Goal: Information Seeking & Learning: Learn about a topic

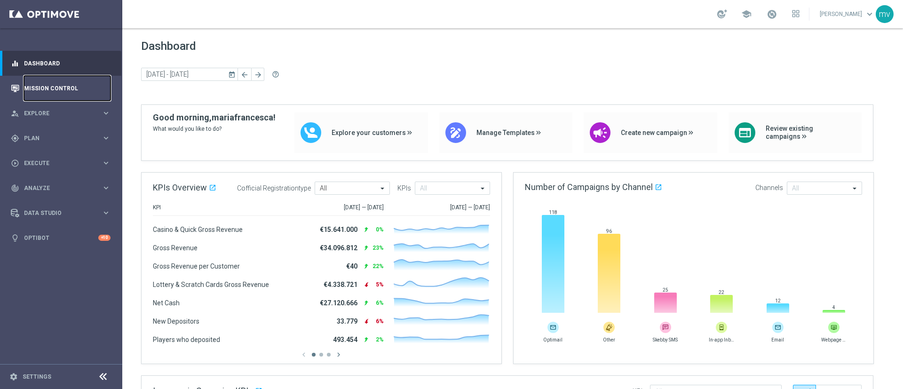
click at [62, 83] on link "Mission Control" at bounding box center [67, 88] width 87 height 25
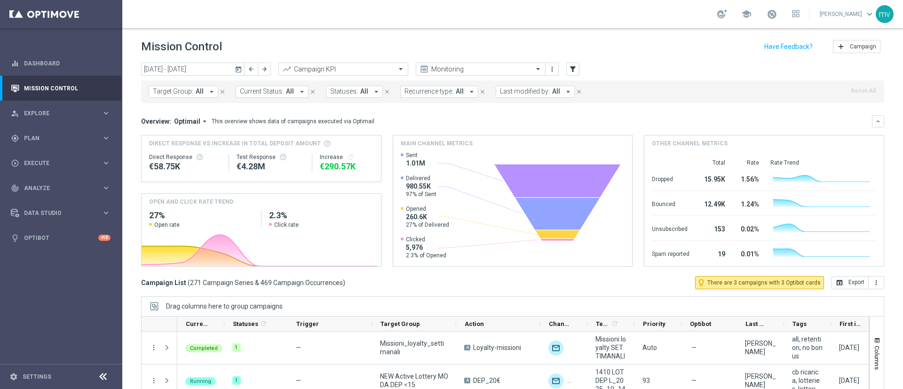
click at [239, 66] on icon "today" at bounding box center [239, 69] width 8 height 8
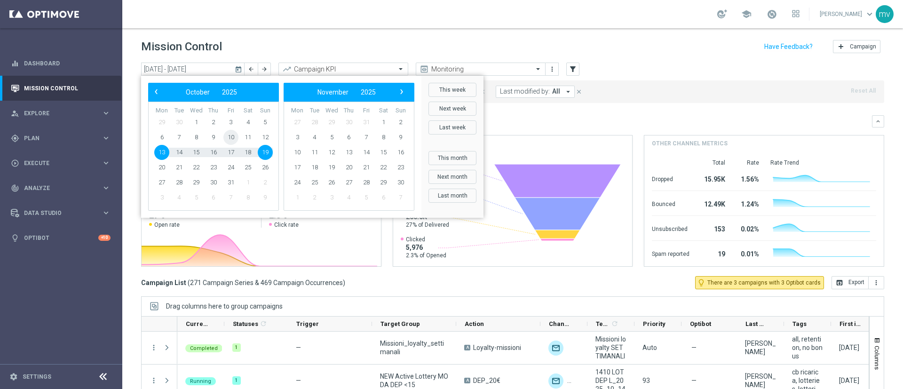
click at [232, 141] on span "10" at bounding box center [230, 137] width 15 height 15
type input "[DATE] - [DATE]"
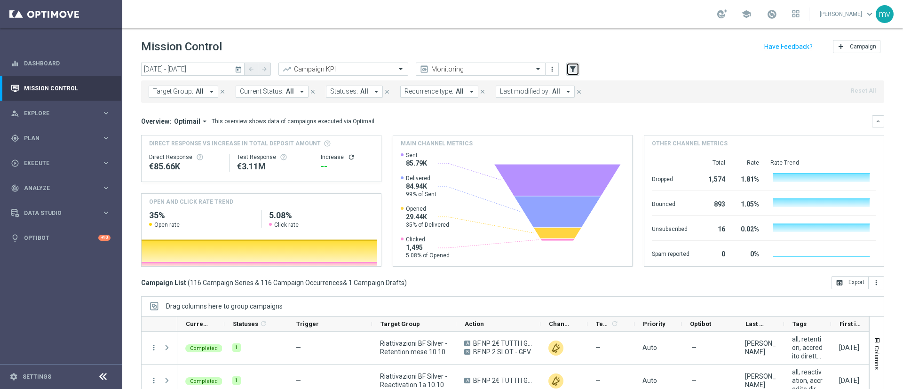
click at [573, 66] on icon "filter_alt" at bounding box center [573, 69] width 8 height 8
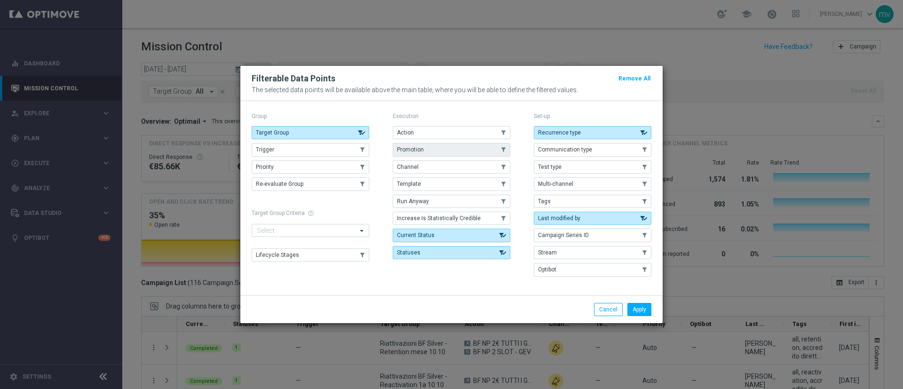
click at [426, 143] on button "Promotion" at bounding box center [452, 149] width 118 height 13
click at [644, 308] on button "Apply" at bounding box center [640, 309] width 24 height 13
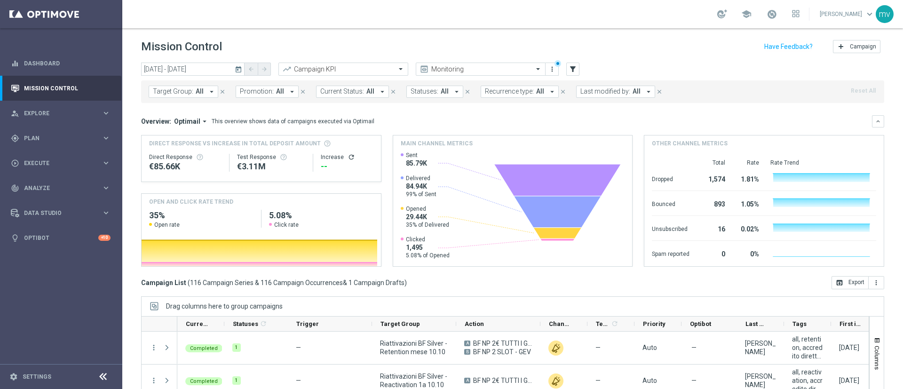
click at [288, 89] on icon "arrow_drop_down" at bounding box center [292, 92] width 8 height 8
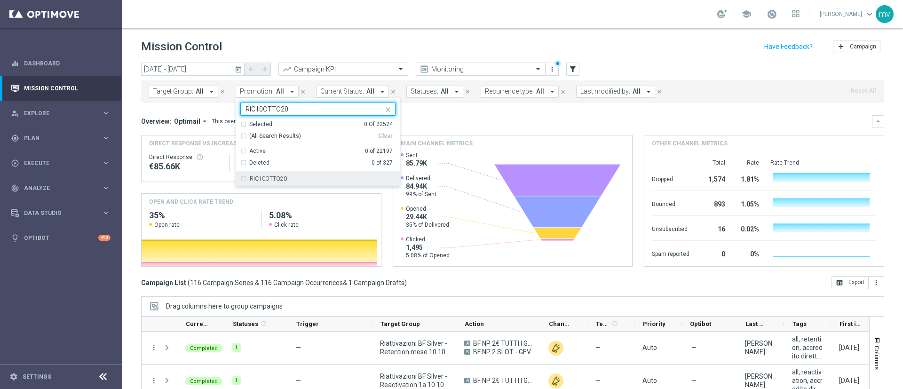
click at [284, 181] on div "RIC10OTTO20" at bounding box center [323, 179] width 146 height 6
type input "RIC10OTTO20"
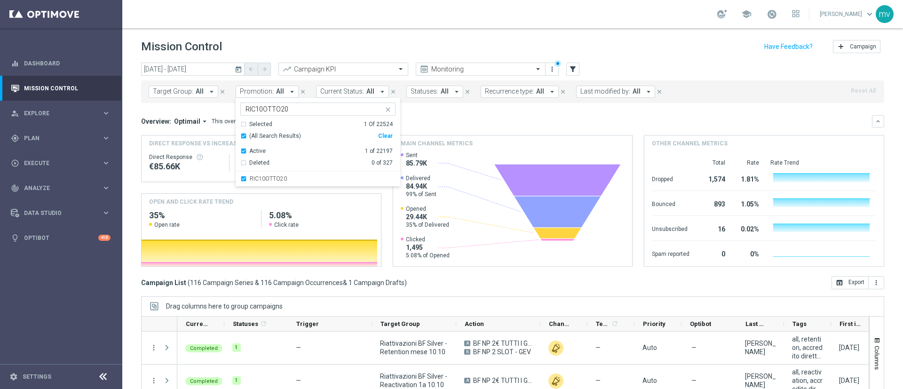
click at [454, 116] on div "Overview: Optimail arrow_drop_down This overview shows data of campaigns execut…" at bounding box center [512, 121] width 743 height 12
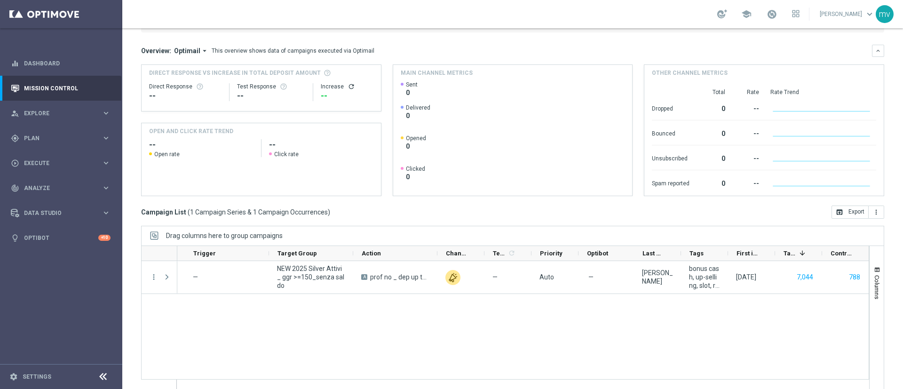
scroll to position [0, 113]
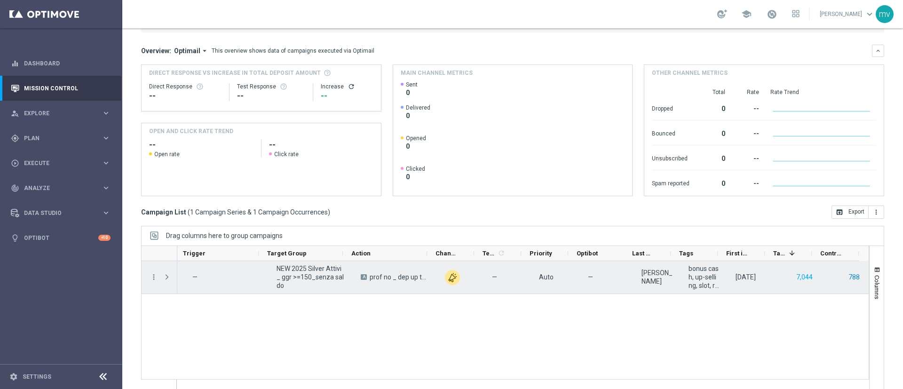
click at [848, 276] on button "788" at bounding box center [854, 277] width 13 height 12
click at [848, 277] on button "788" at bounding box center [854, 277] width 13 height 12
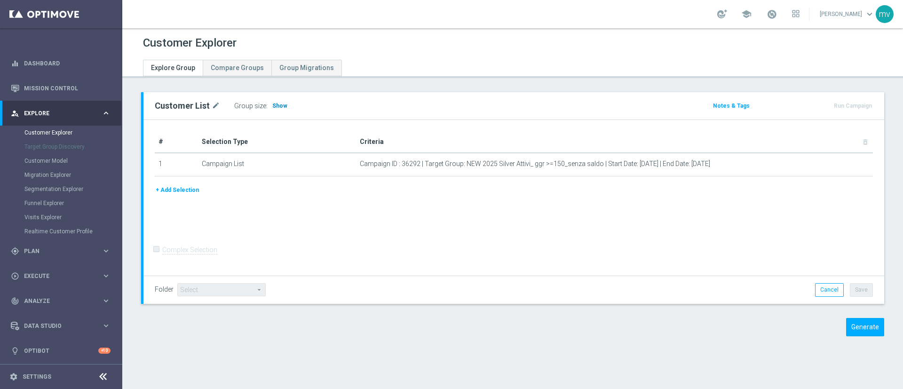
click at [280, 108] on span "Show" at bounding box center [279, 106] width 15 height 7
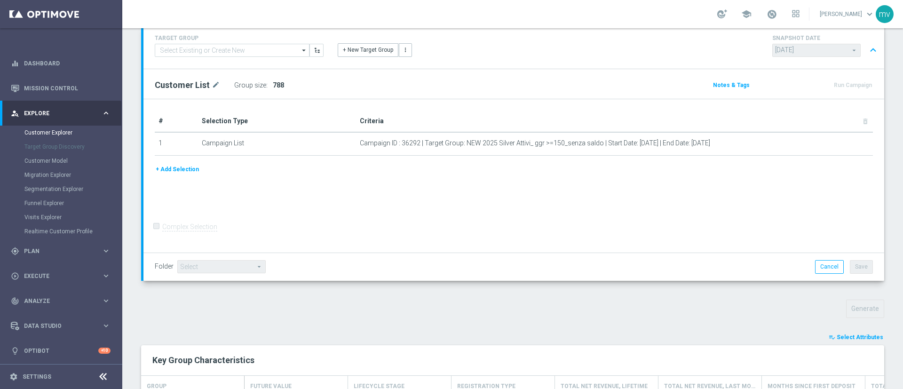
scroll to position [91, 0]
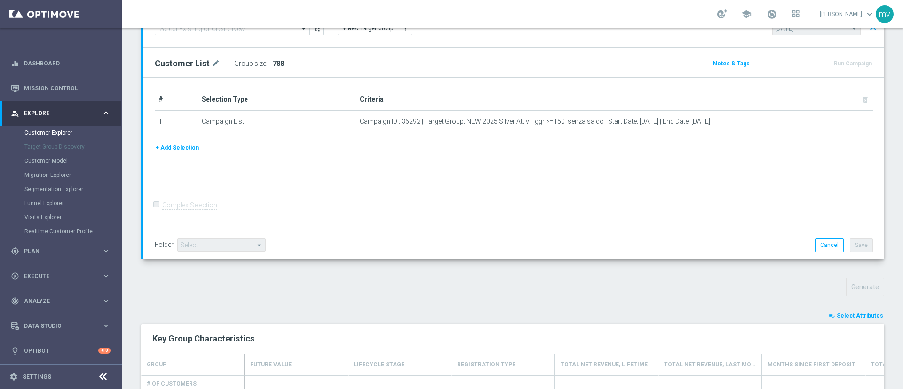
click at [837, 314] on span "Select Attributes" at bounding box center [860, 315] width 47 height 7
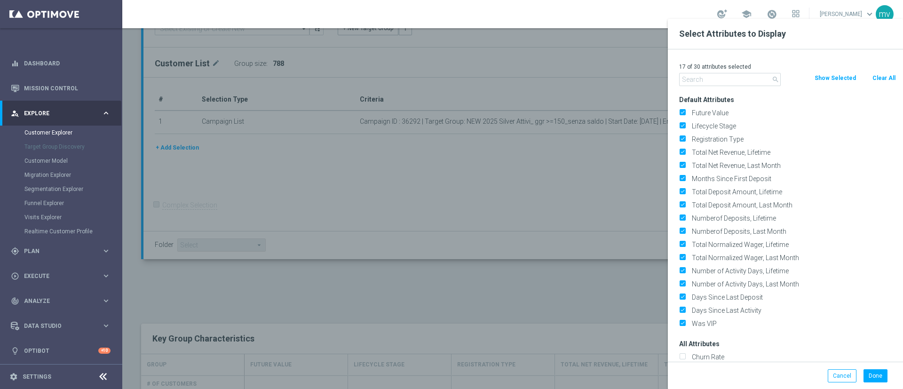
click at [885, 78] on button "Clear All" at bounding box center [884, 78] width 25 height 10
checkbox input "false"
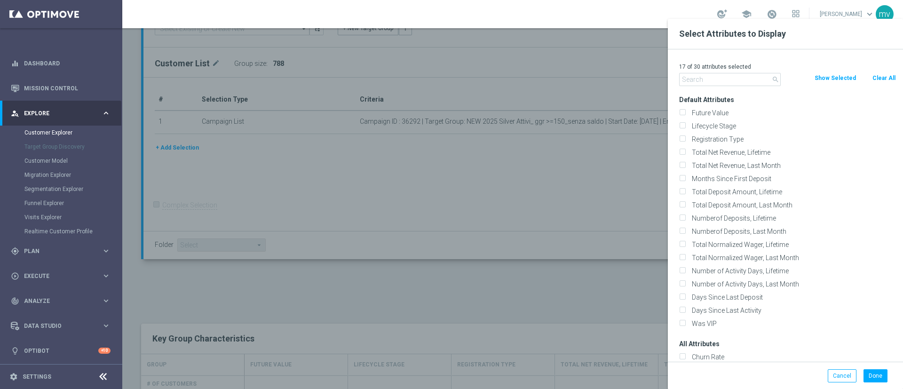
checkbox input "false"
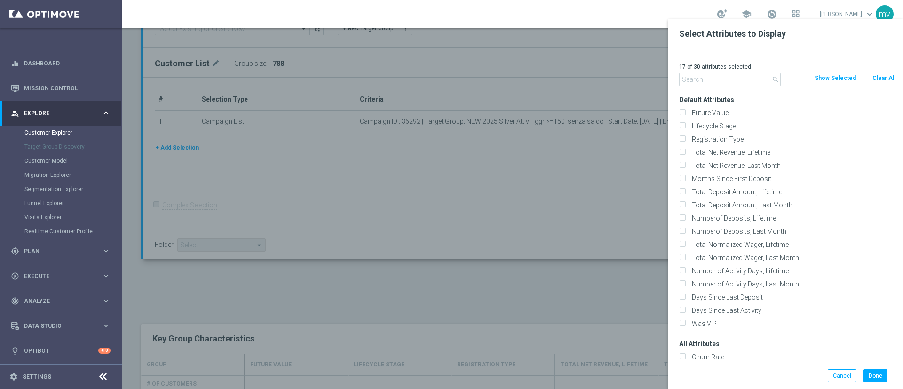
checkbox input "false"
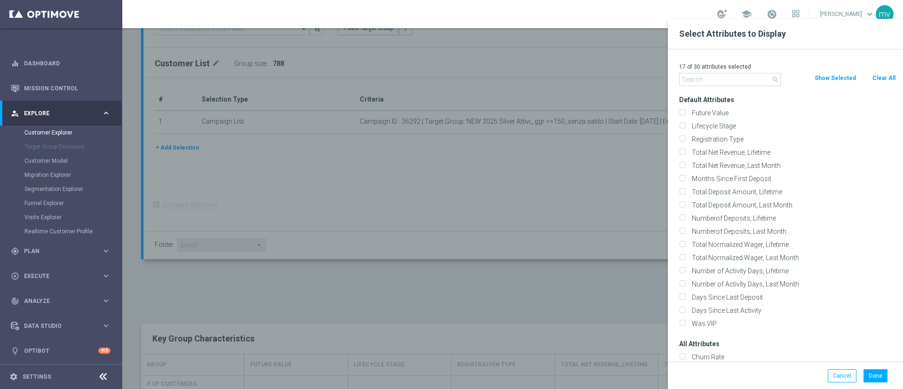
checkbox input "false"
click at [715, 84] on input "text" at bounding box center [730, 79] width 102 height 13
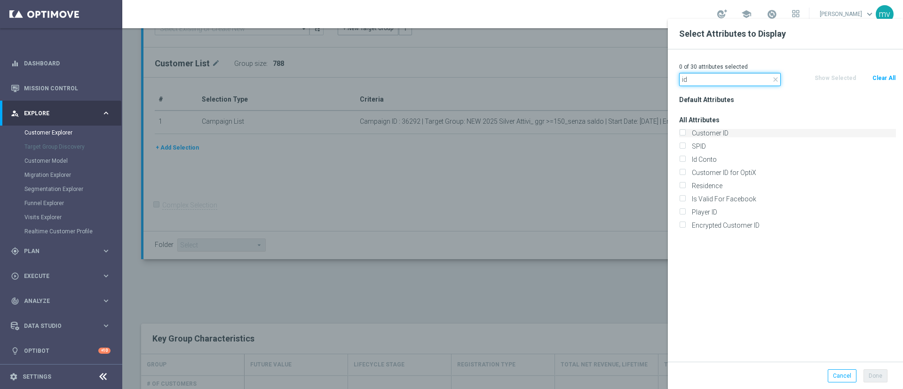
type input "id"
click at [684, 132] on input "Customer ID" at bounding box center [682, 134] width 6 height 6
checkbox input "true"
click at [683, 162] on input "Id Conto" at bounding box center [682, 161] width 6 height 6
checkbox input "true"
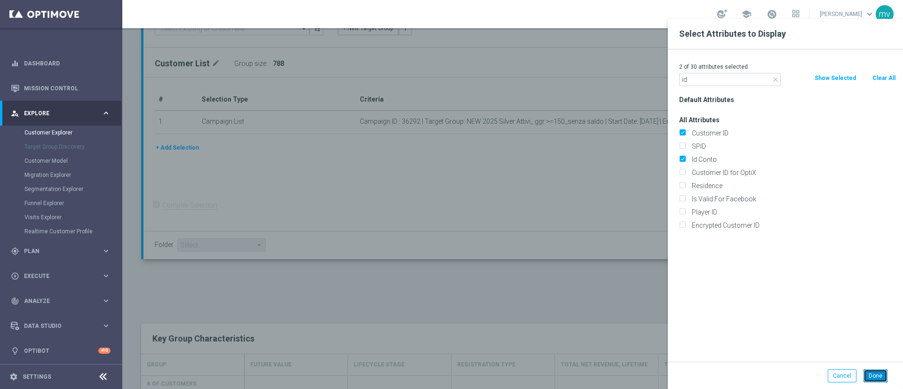
click at [876, 372] on button "Done" at bounding box center [876, 375] width 24 height 13
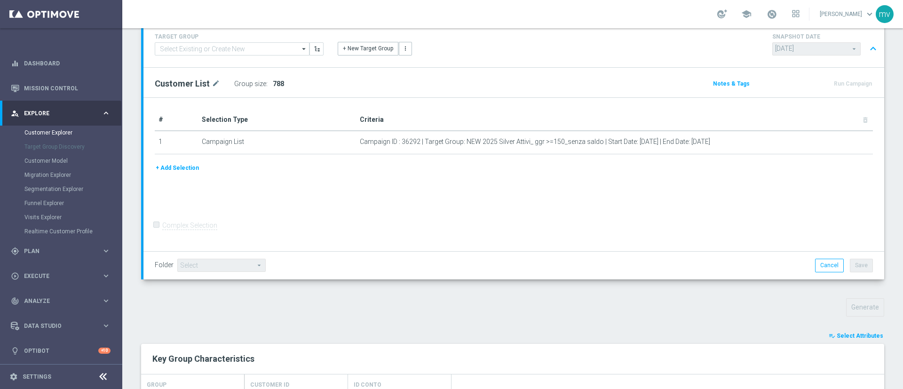
scroll to position [0, 0]
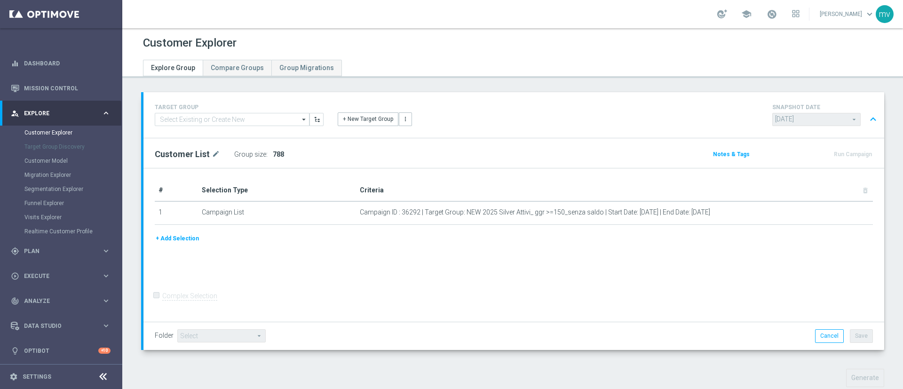
click at [493, 297] on form "Complex Selection Invalid Expression" at bounding box center [514, 305] width 718 height 33
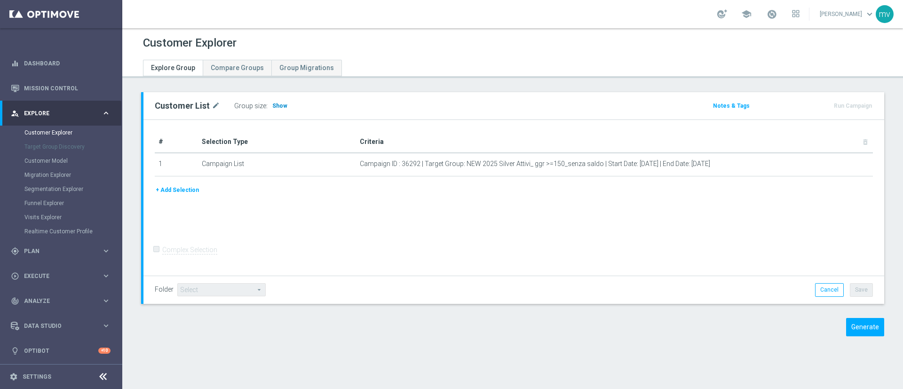
click at [275, 103] on span "Show" at bounding box center [279, 106] width 15 height 7
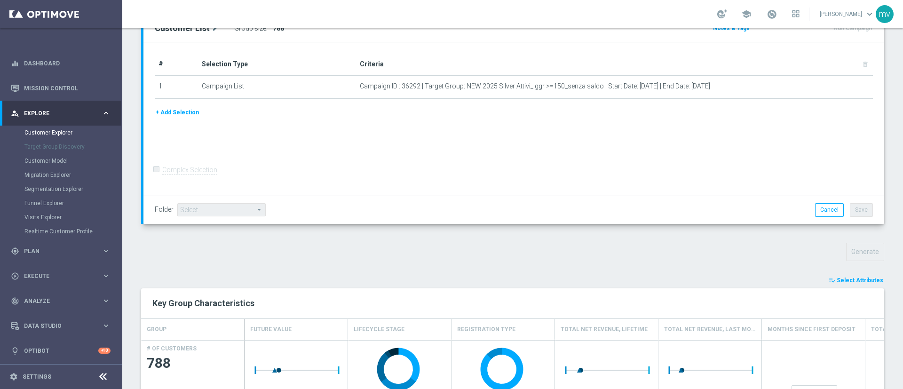
scroll to position [295, 0]
